Goal: Task Accomplishment & Management: Use online tool/utility

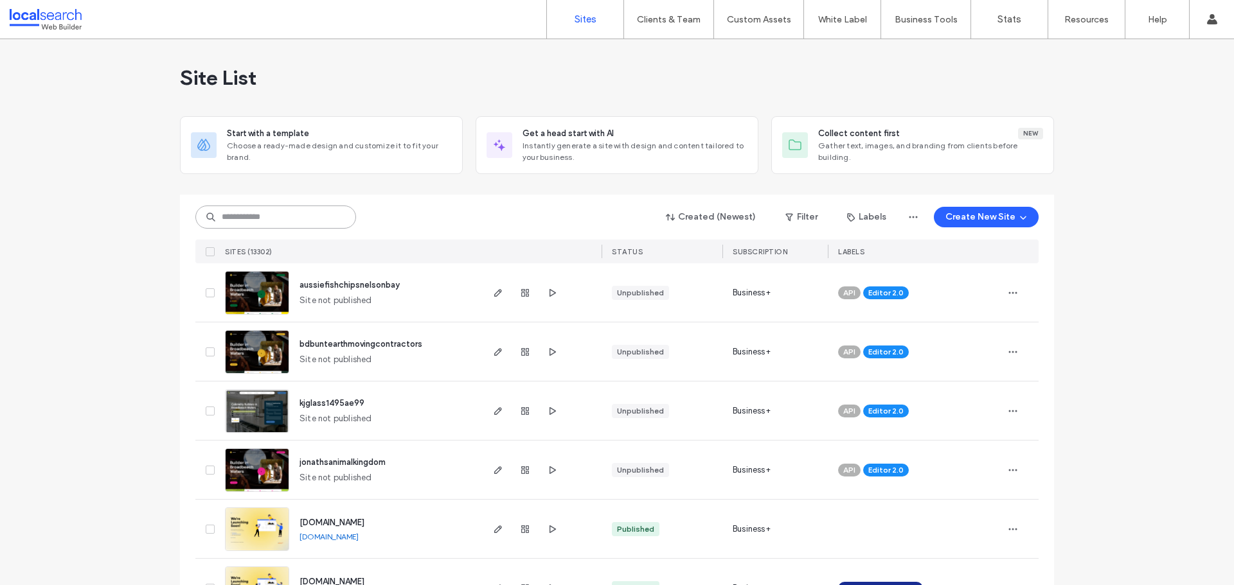
click at [337, 215] on input at bounding box center [275, 217] width 161 height 23
paste input "********"
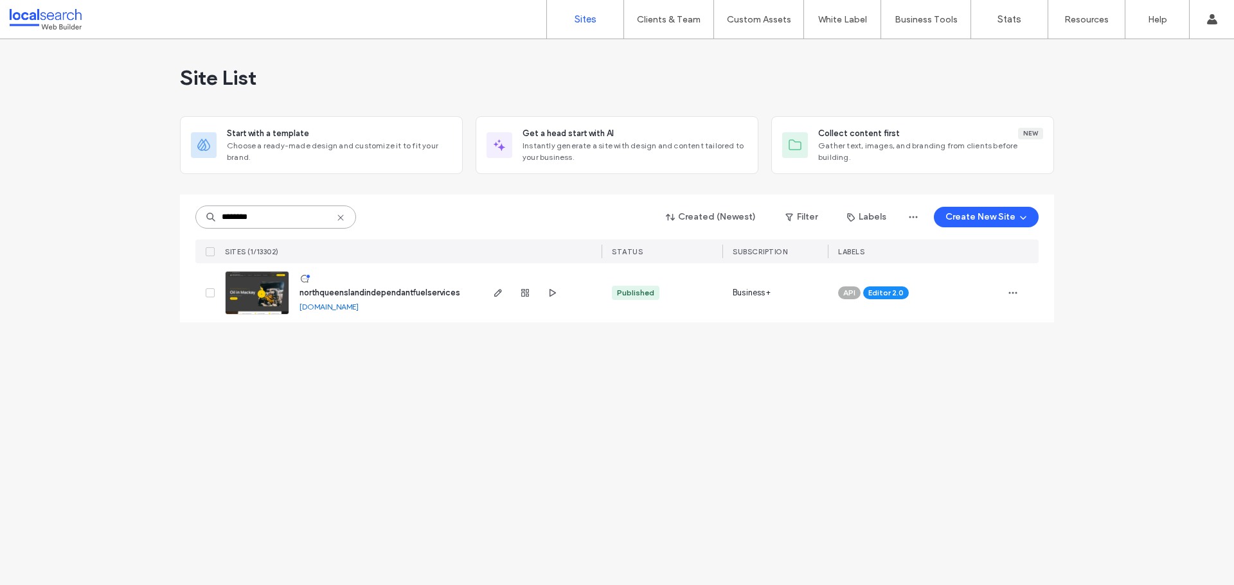
type input "********"
click at [429, 290] on span "northqueenslandindependantfuelservices" at bounding box center [379, 293] width 161 height 10
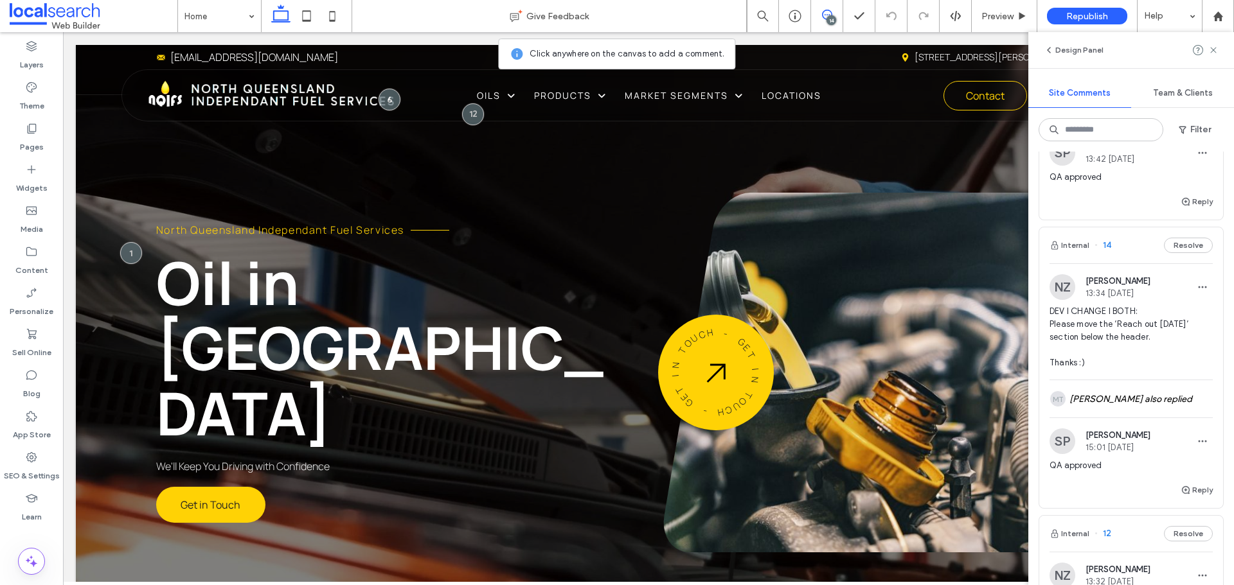
scroll to position [578, 0]
click at [1097, 132] on input at bounding box center [1100, 129] width 125 height 23
type input "*******"
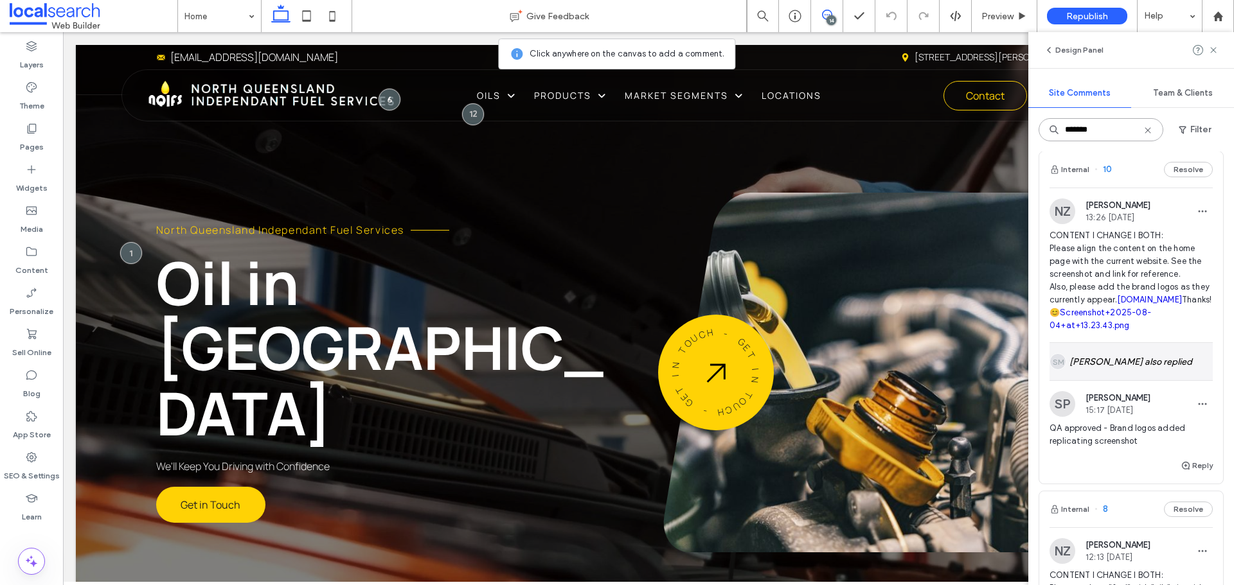
scroll to position [0, 0]
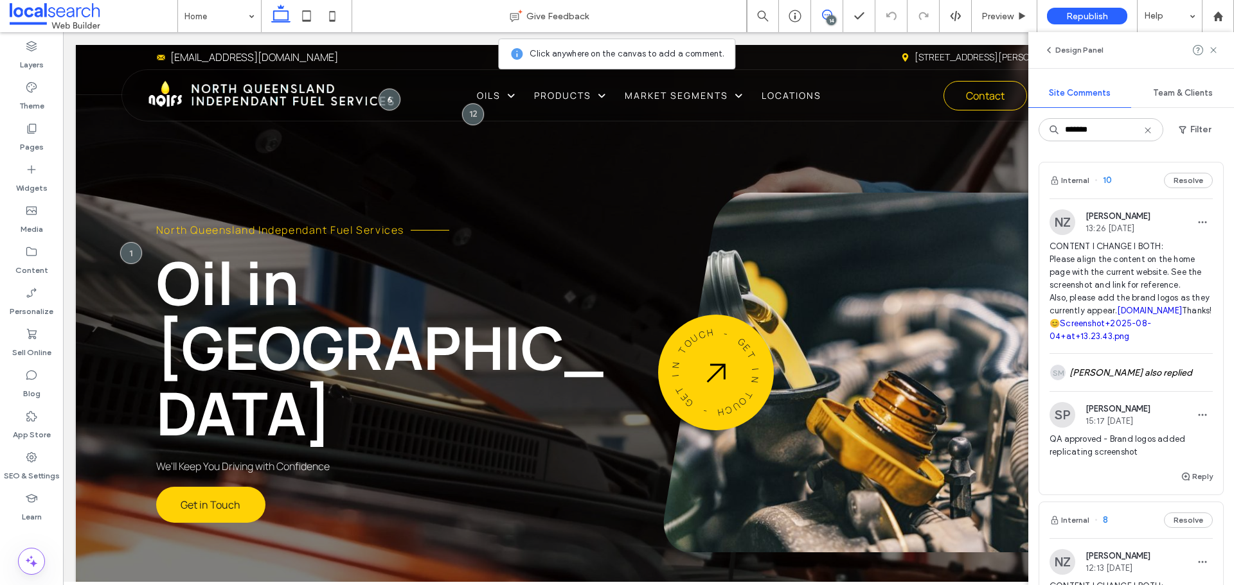
click at [1149, 128] on use at bounding box center [1147, 130] width 6 height 6
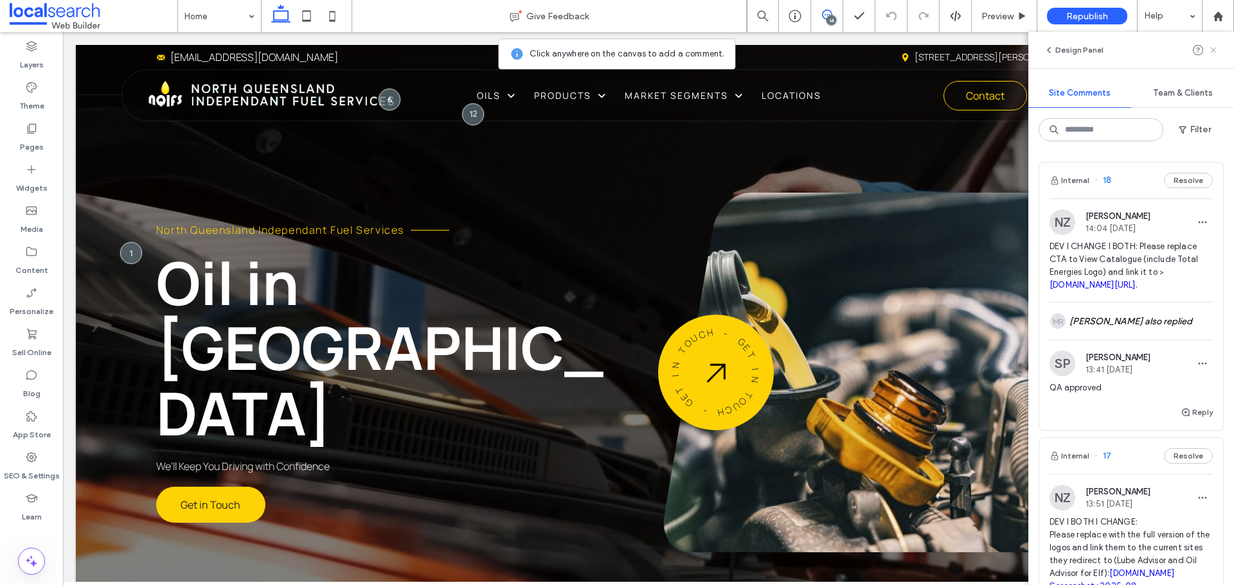
click at [1213, 49] on icon at bounding box center [1213, 50] width 10 height 10
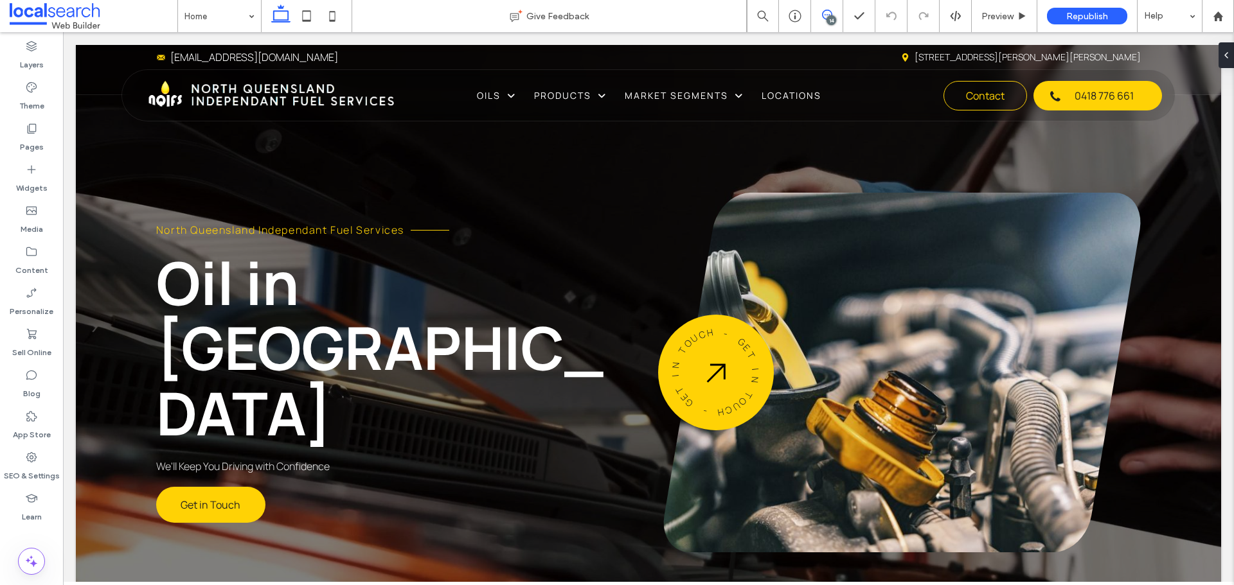
click at [824, 17] on icon at bounding box center [827, 15] width 10 height 10
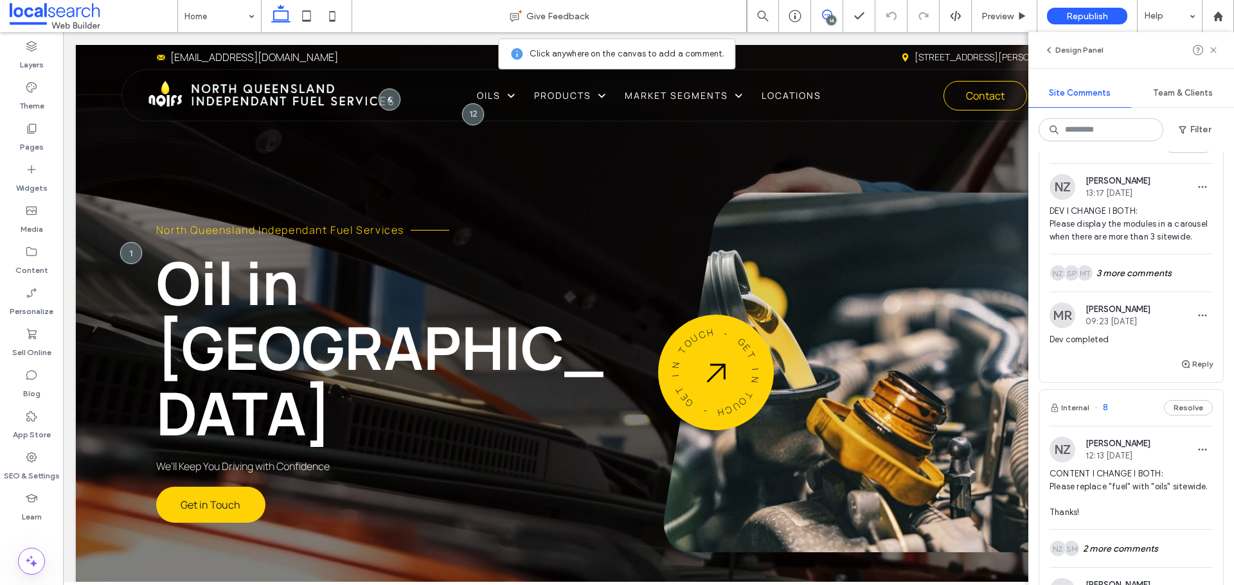
scroll to position [1992, 0]
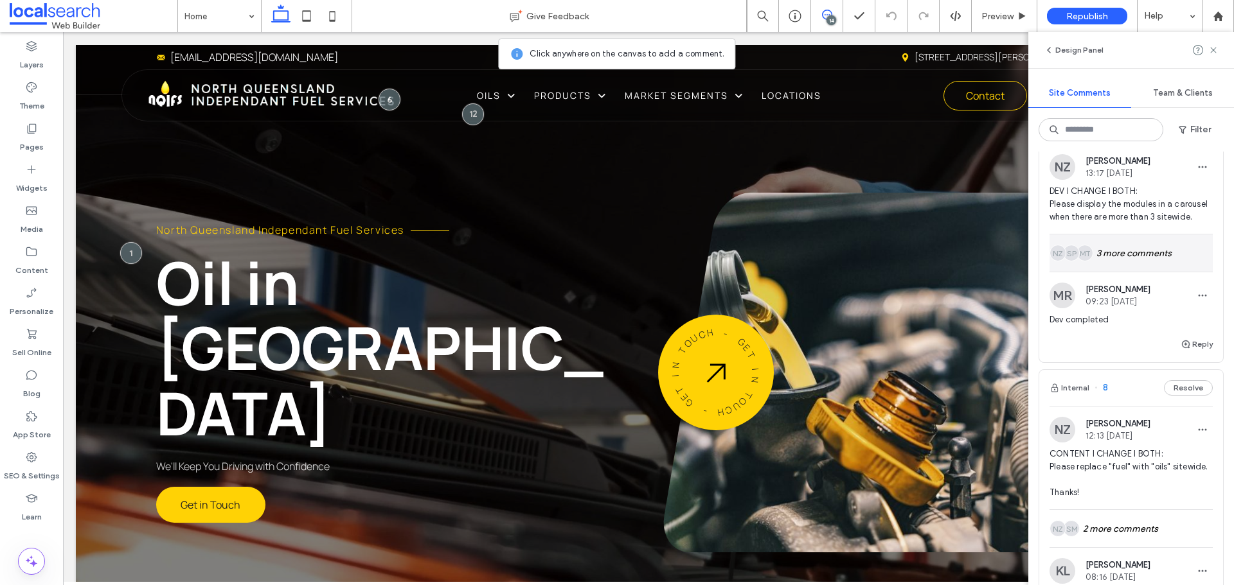
click at [1138, 272] on div "MT SP NZ 3 more comments" at bounding box center [1130, 252] width 163 height 37
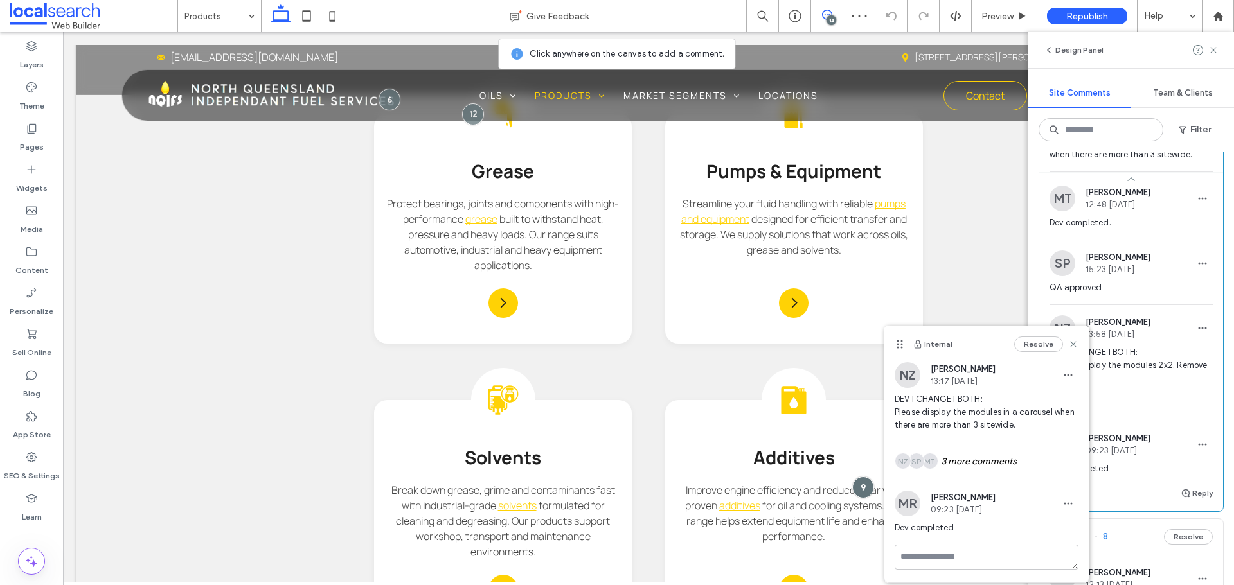
scroll to position [2056, 0]
click at [1074, 345] on use at bounding box center [1073, 345] width 6 height 6
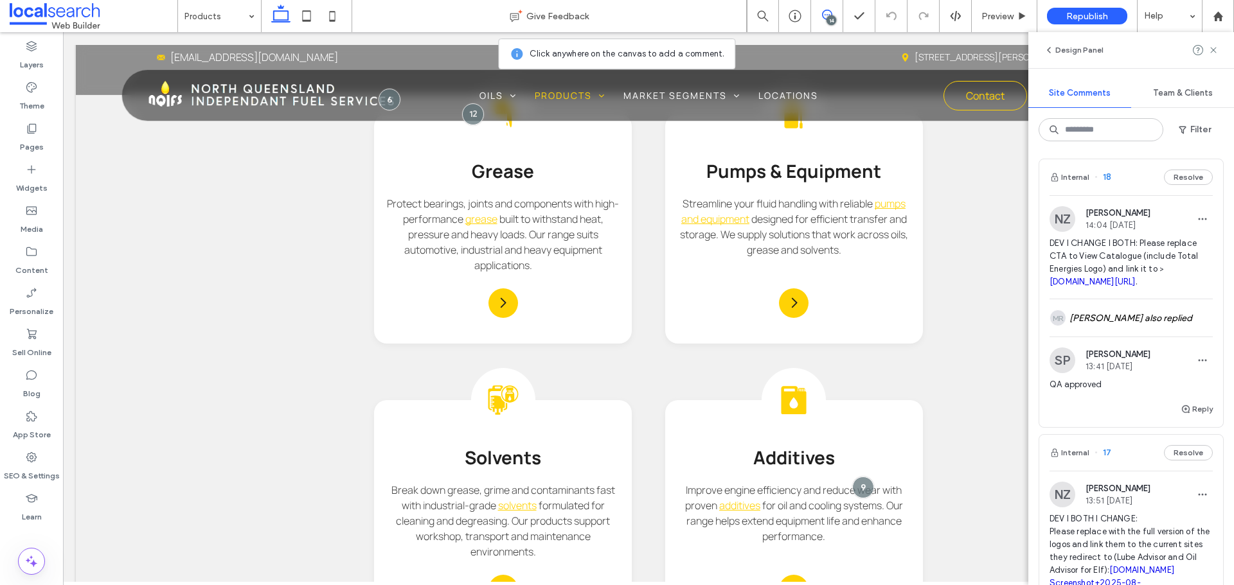
scroll to position [0, 0]
click at [1104, 133] on input at bounding box center [1100, 129] width 125 height 23
type input "*******"
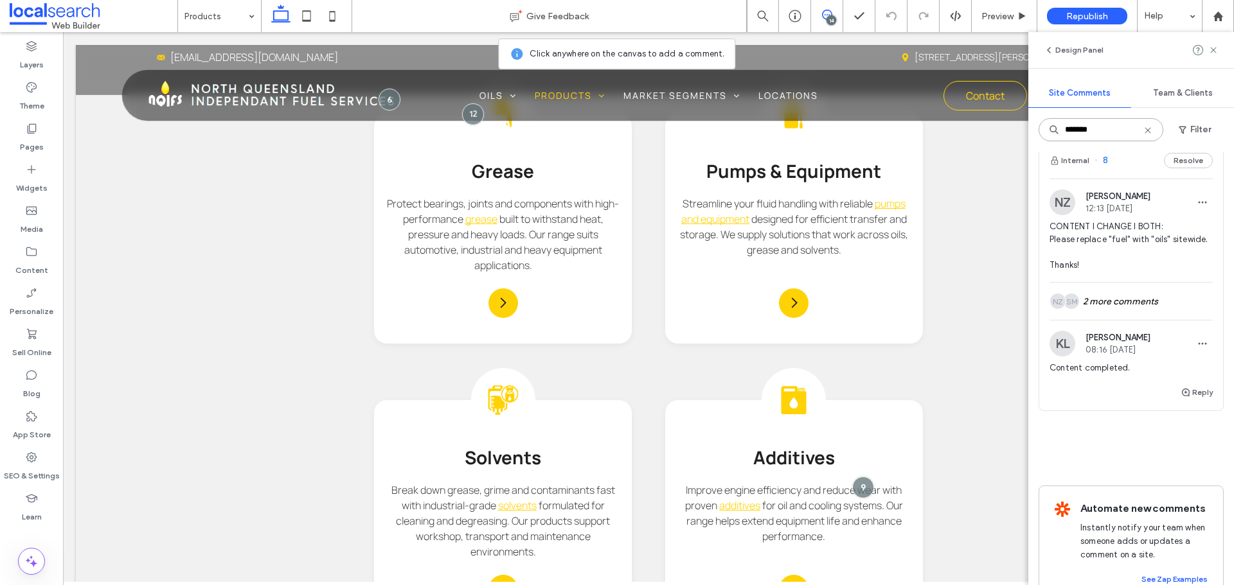
scroll to position [357, 0]
click at [1163, 323] on div "SM NZ 2 more comments" at bounding box center [1130, 303] width 163 height 37
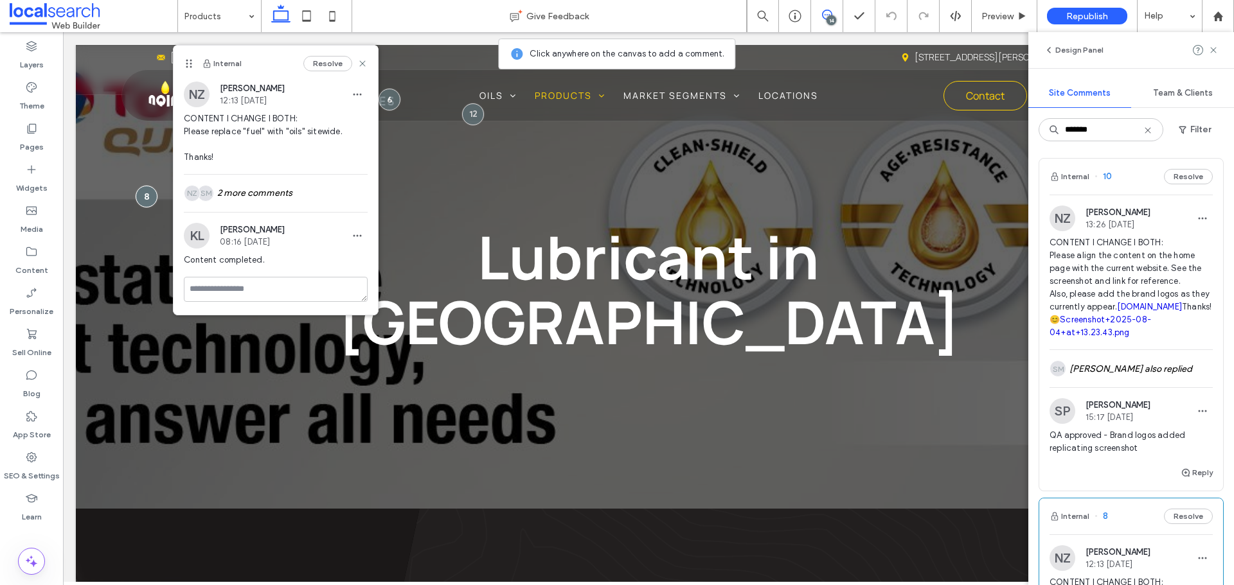
scroll to position [0, 0]
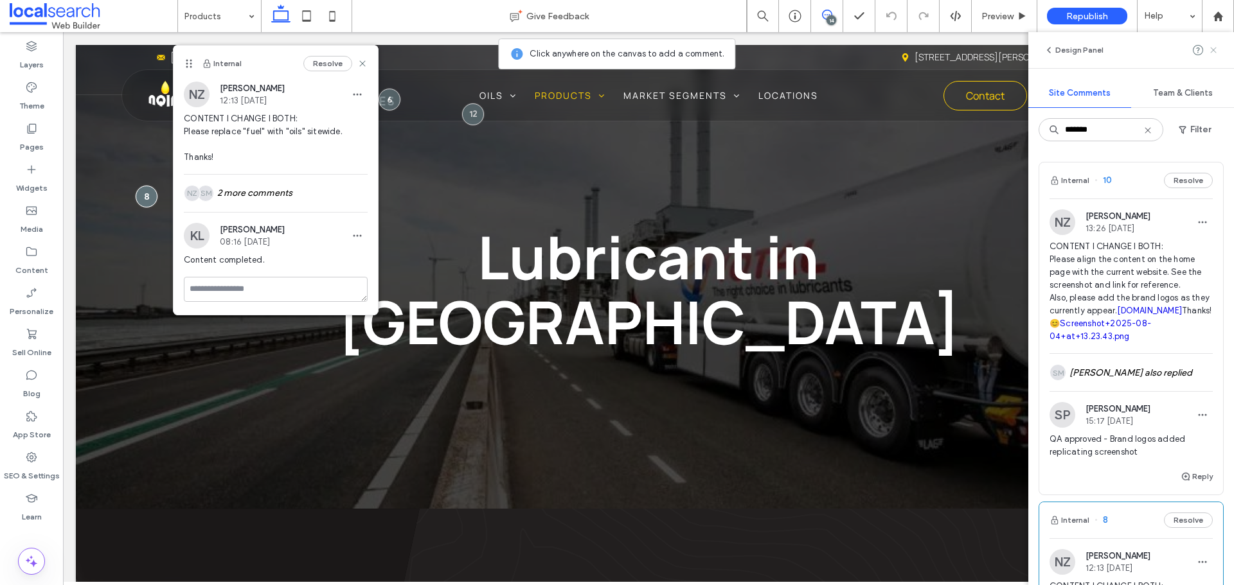
click at [1212, 51] on use at bounding box center [1213, 50] width 6 height 6
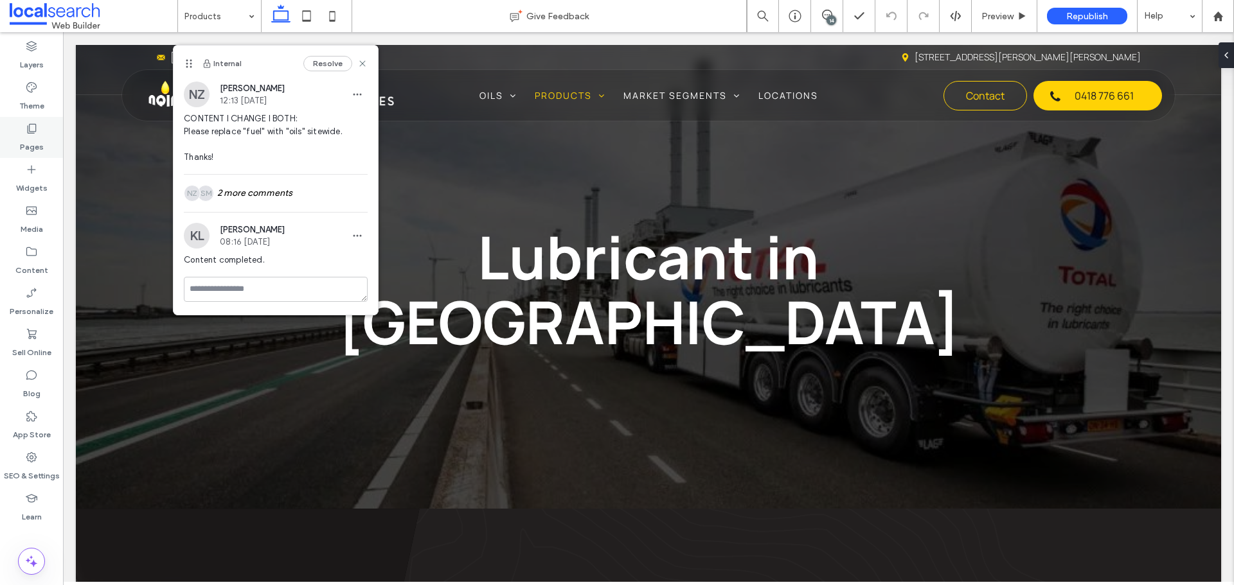
click at [35, 127] on icon at bounding box center [31, 128] width 13 height 13
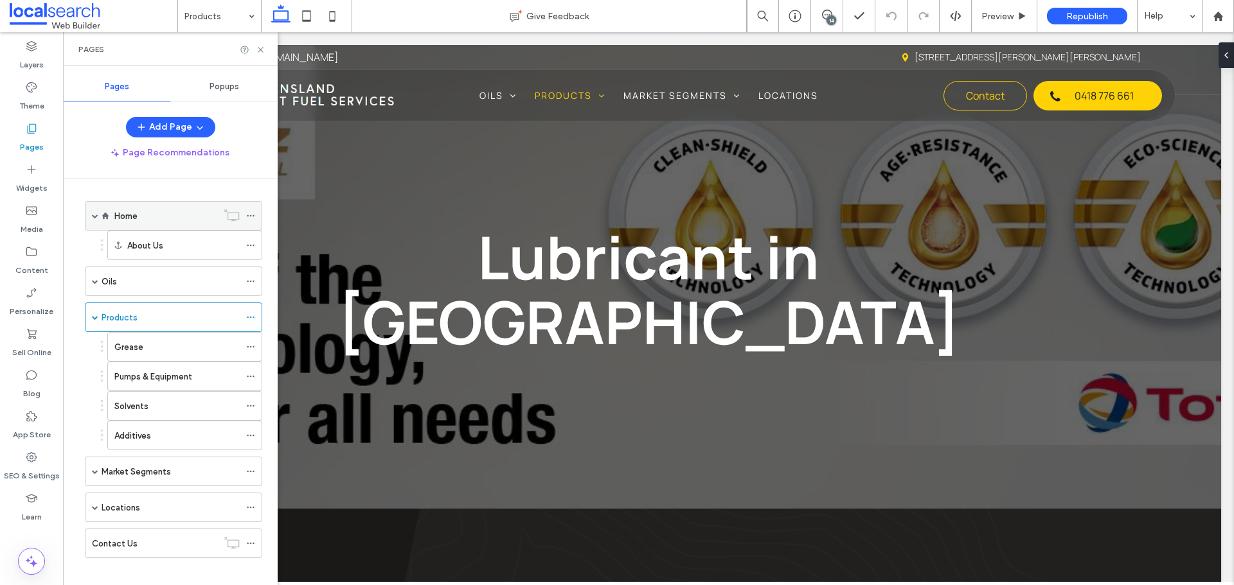
click at [105, 210] on div "Home" at bounding box center [173, 216] width 177 height 30
click at [193, 220] on div "Home" at bounding box center [165, 215] width 103 height 13
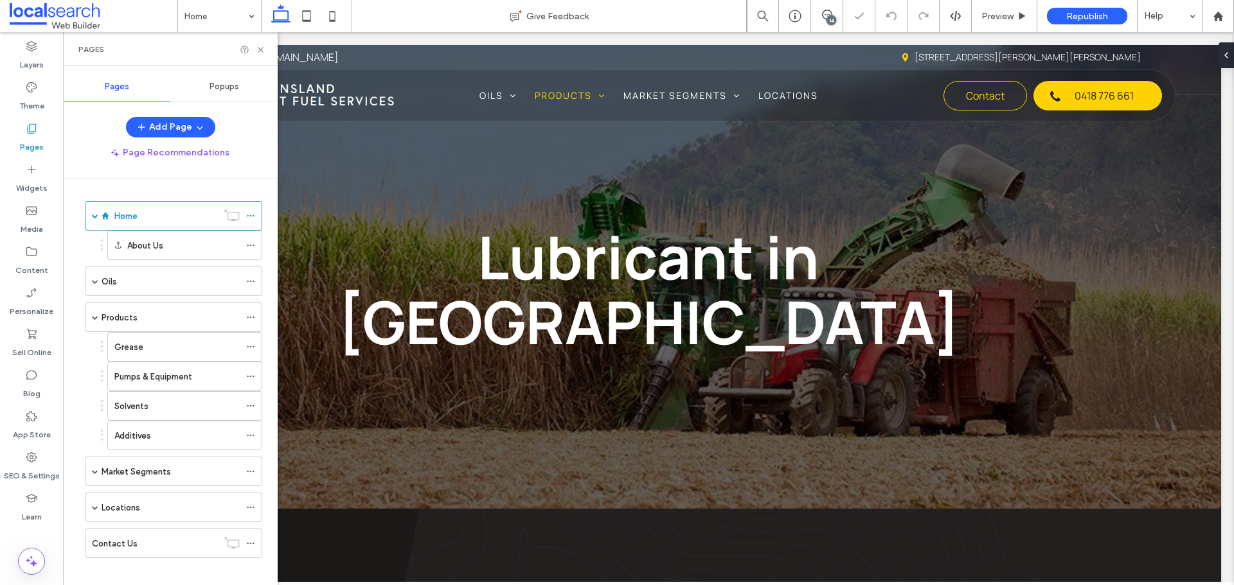
click at [828, 15] on div "14" at bounding box center [831, 20] width 10 height 10
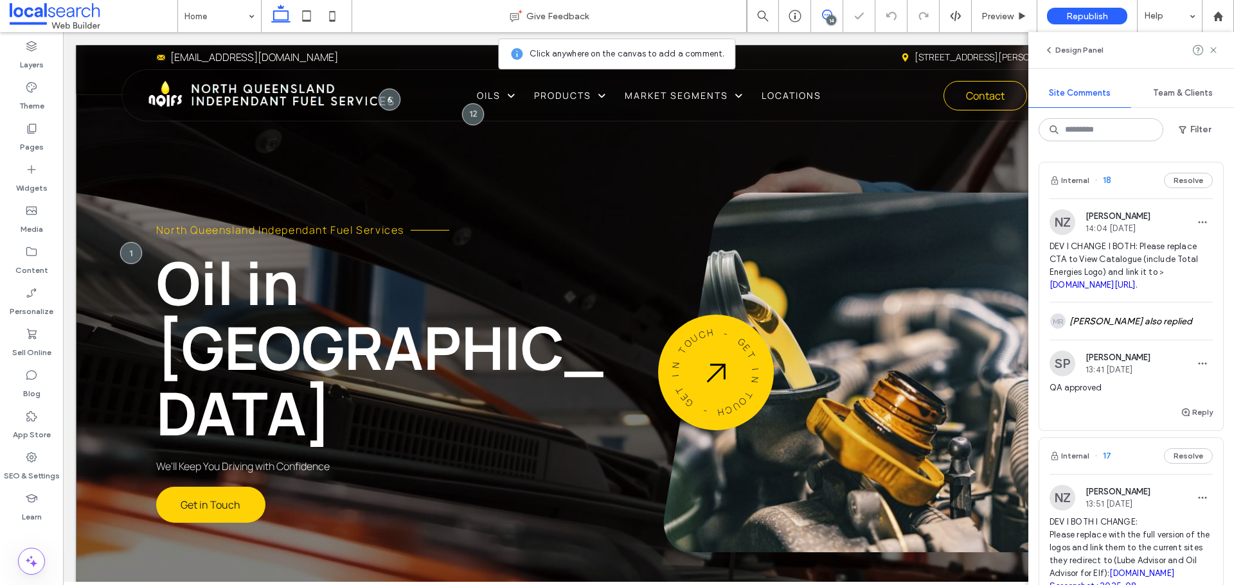
click at [641, 187] on div "North Queensland Independant Fuel Services Oil in [GEOGRAPHIC_DATA] We'll Keep …" at bounding box center [648, 337] width 1145 height 585
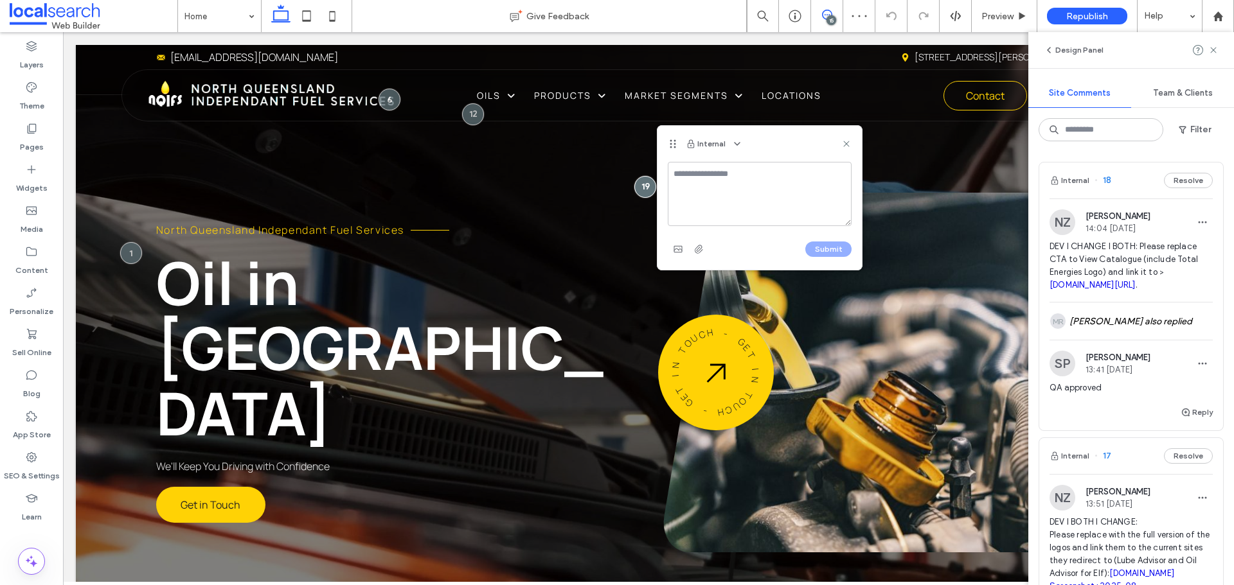
click at [677, 191] on textarea at bounding box center [760, 194] width 184 height 64
type textarea "*"
click at [848, 141] on use at bounding box center [846, 144] width 6 height 6
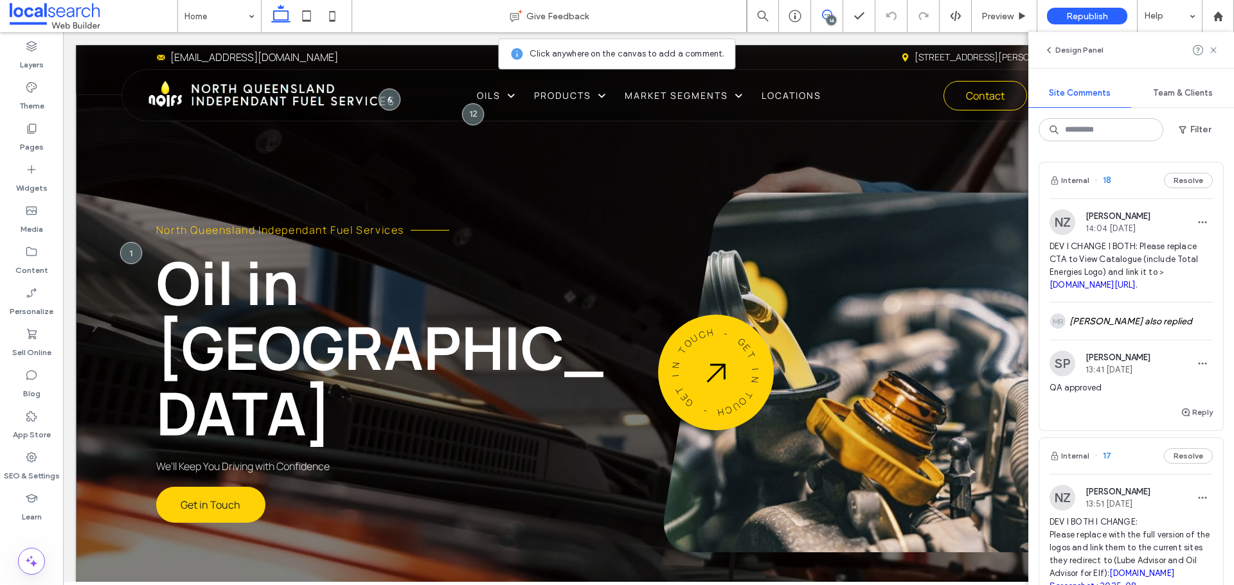
click at [615, 191] on div "North Queensland Independant Fuel Services Oil in [GEOGRAPHIC_DATA] We'll Keep …" at bounding box center [648, 337] width 1145 height 585
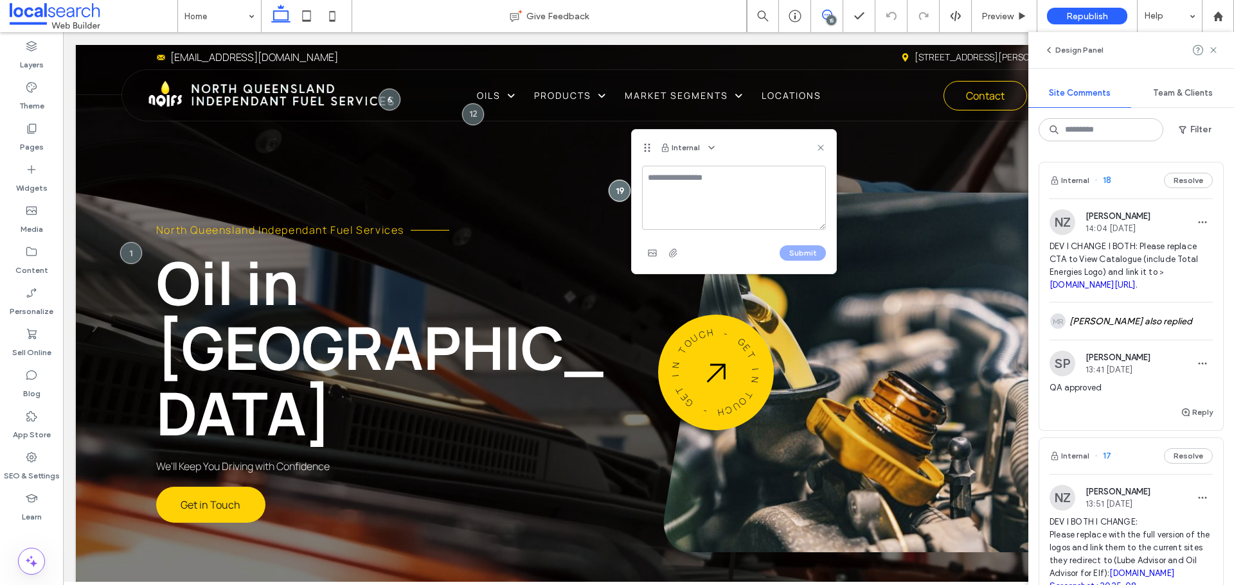
click at [679, 196] on textarea at bounding box center [734, 198] width 184 height 64
click at [648, 176] on textarea "**********" at bounding box center [734, 198] width 184 height 64
type textarea "**********"
click at [796, 259] on button "Submit" at bounding box center [802, 252] width 46 height 15
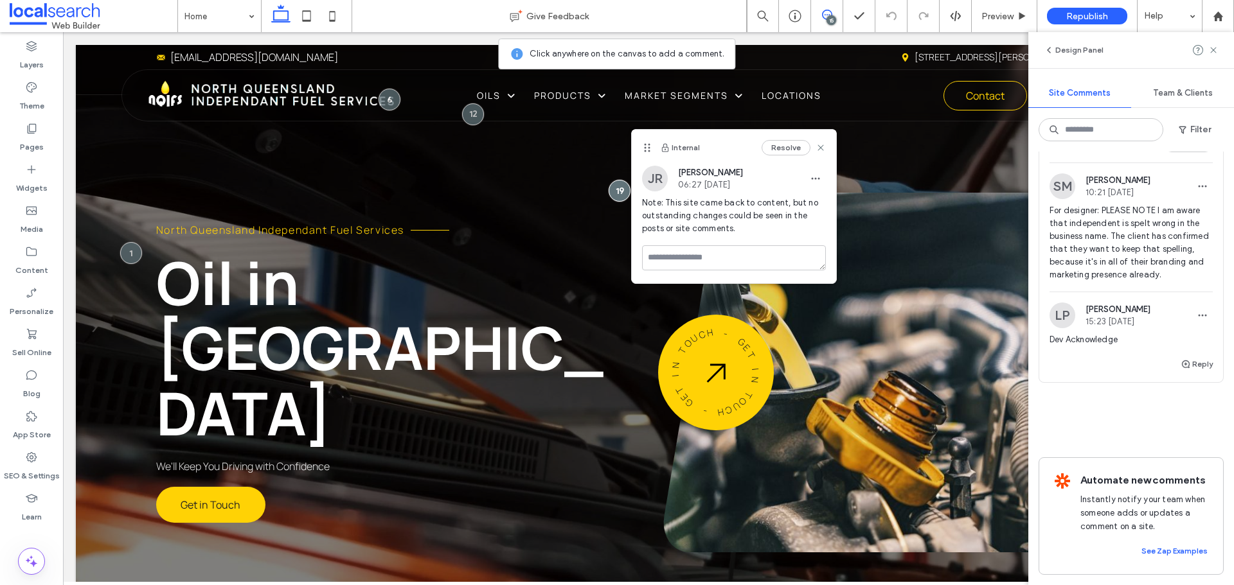
scroll to position [4272, 0]
click at [1214, 49] on use at bounding box center [1213, 50] width 6 height 6
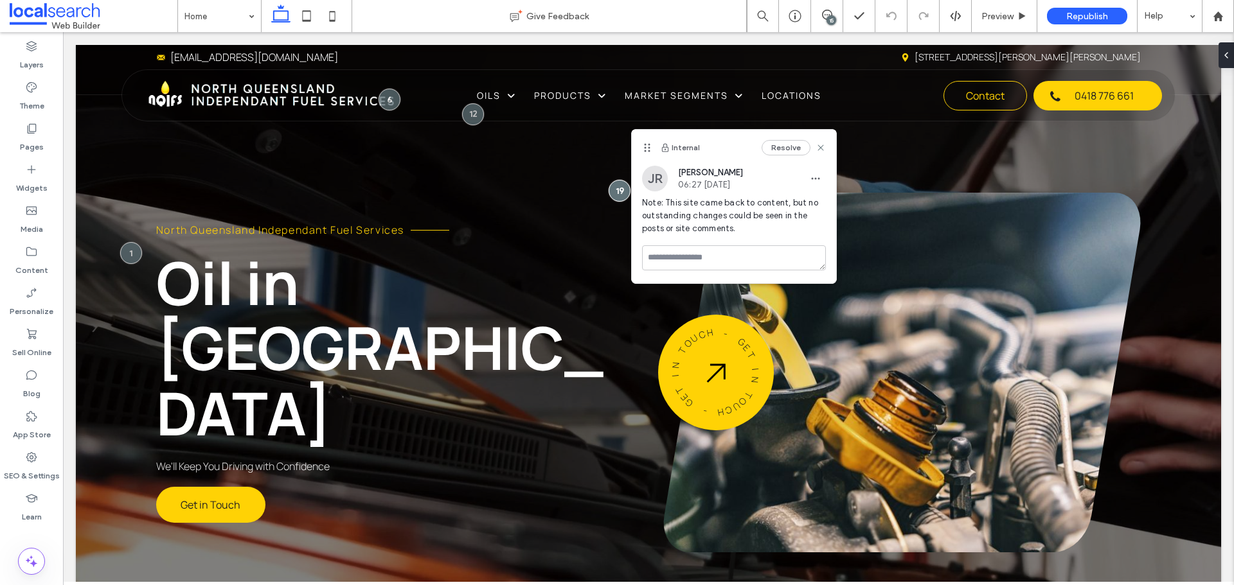
scroll to position [0, 0]
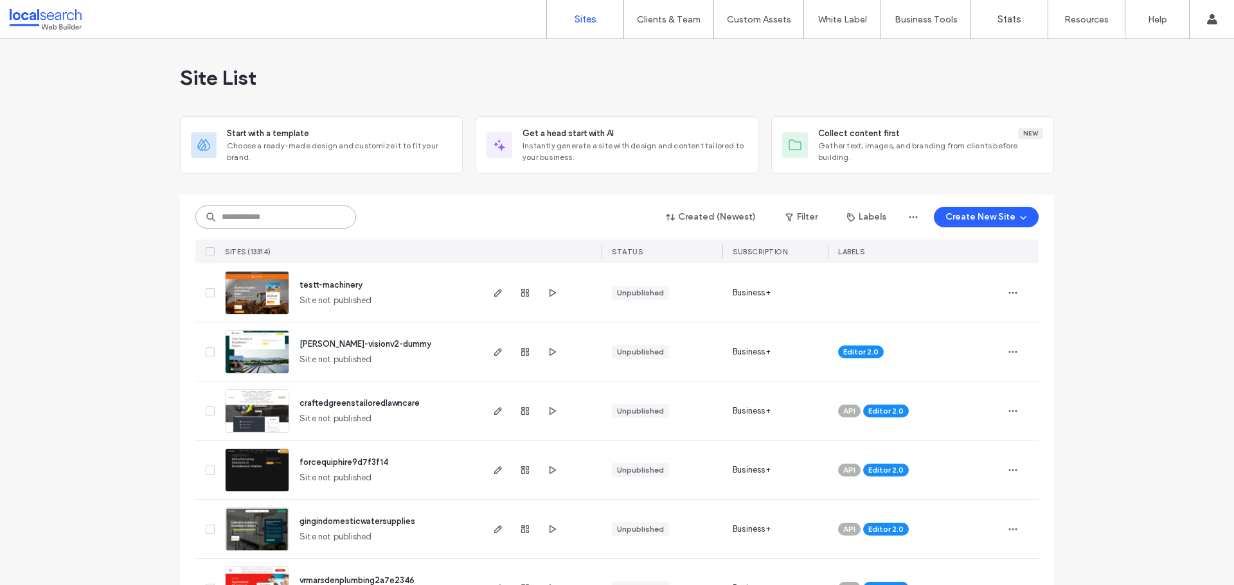
click at [299, 225] on input at bounding box center [275, 217] width 161 height 23
paste input "**********"
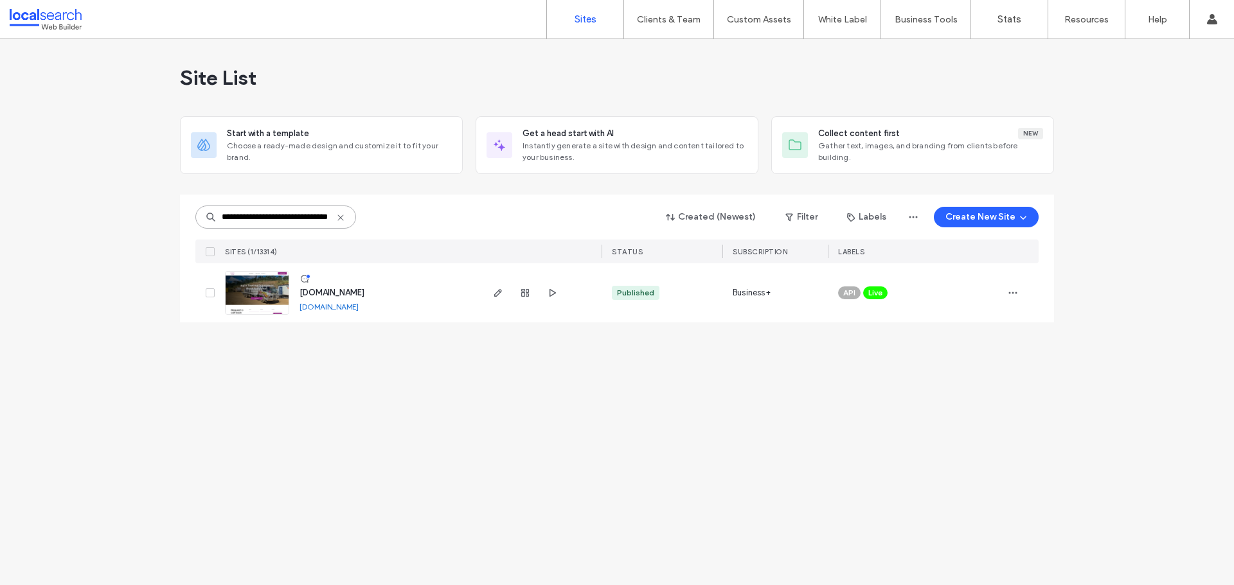
type input "**********"
click at [364, 290] on span "www.a1locostowing.com.au" at bounding box center [331, 293] width 65 height 10
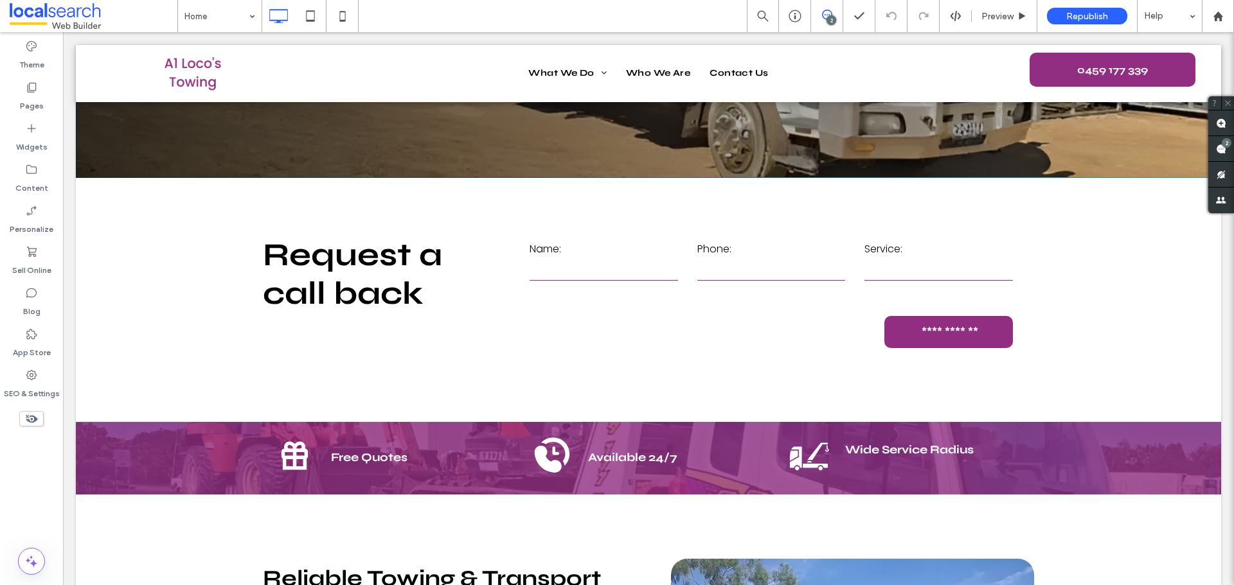
scroll to position [128, 0]
